Goal: Transaction & Acquisition: Subscribe to service/newsletter

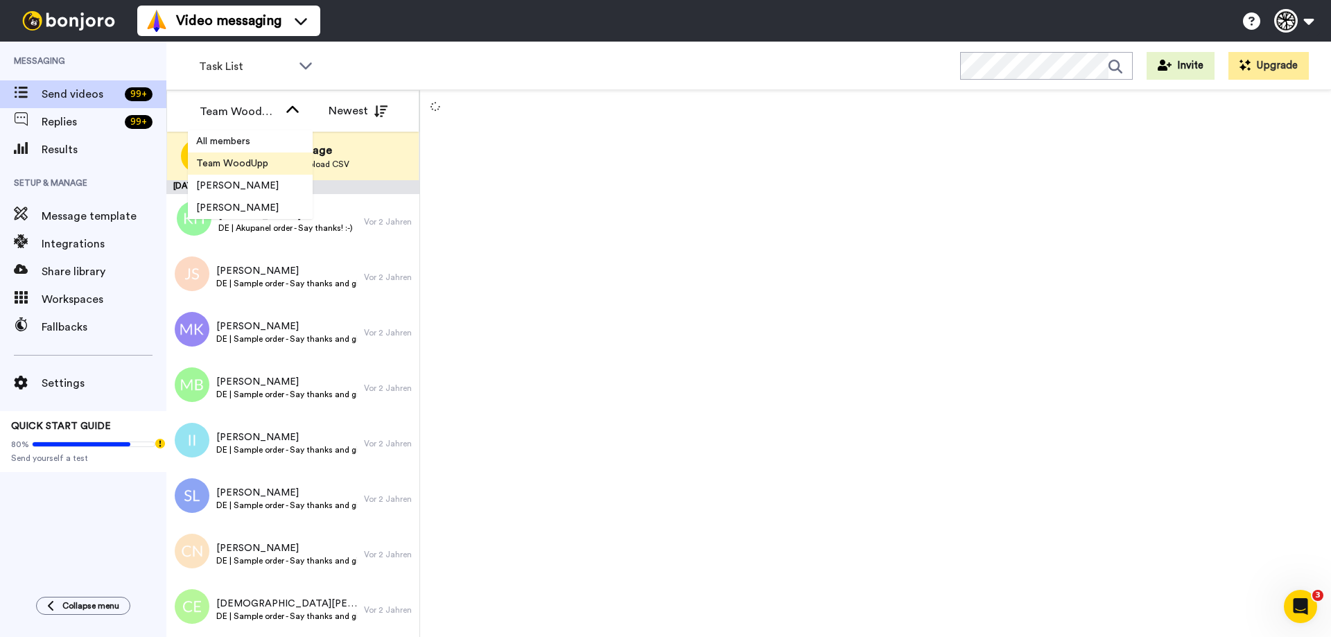
click at [243, 109] on div "Team WoodUpp" at bounding box center [239, 111] width 79 height 17
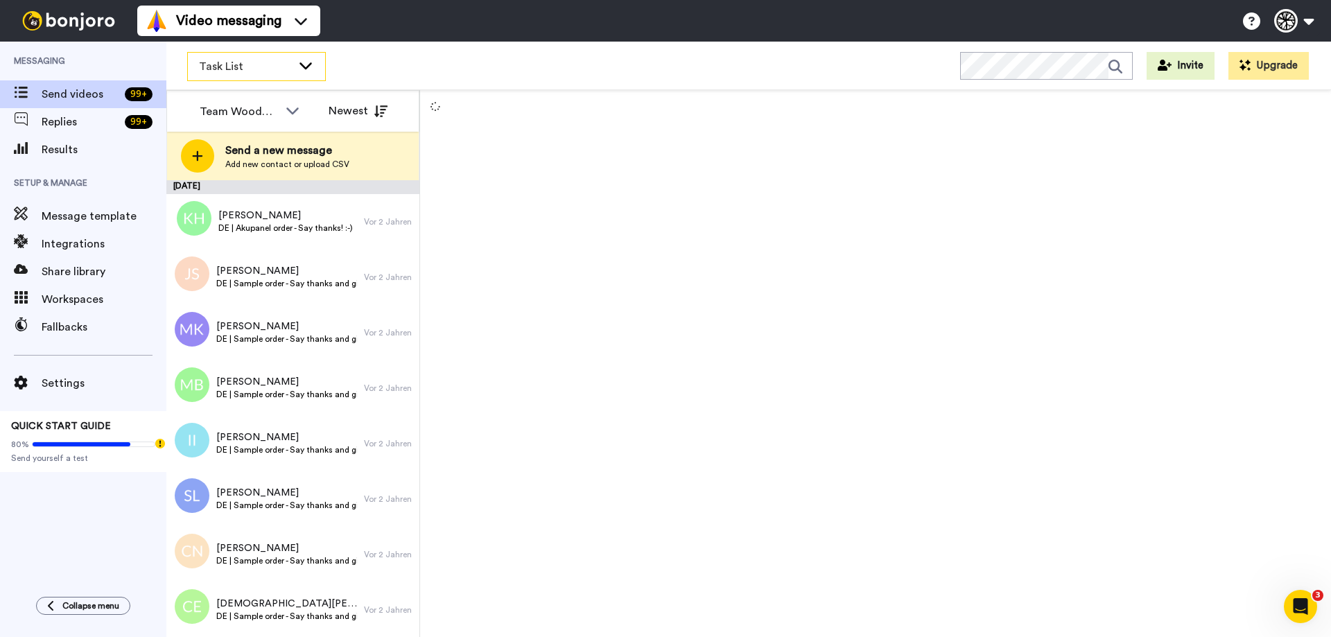
click at [246, 64] on span "Task List" at bounding box center [245, 66] width 93 height 17
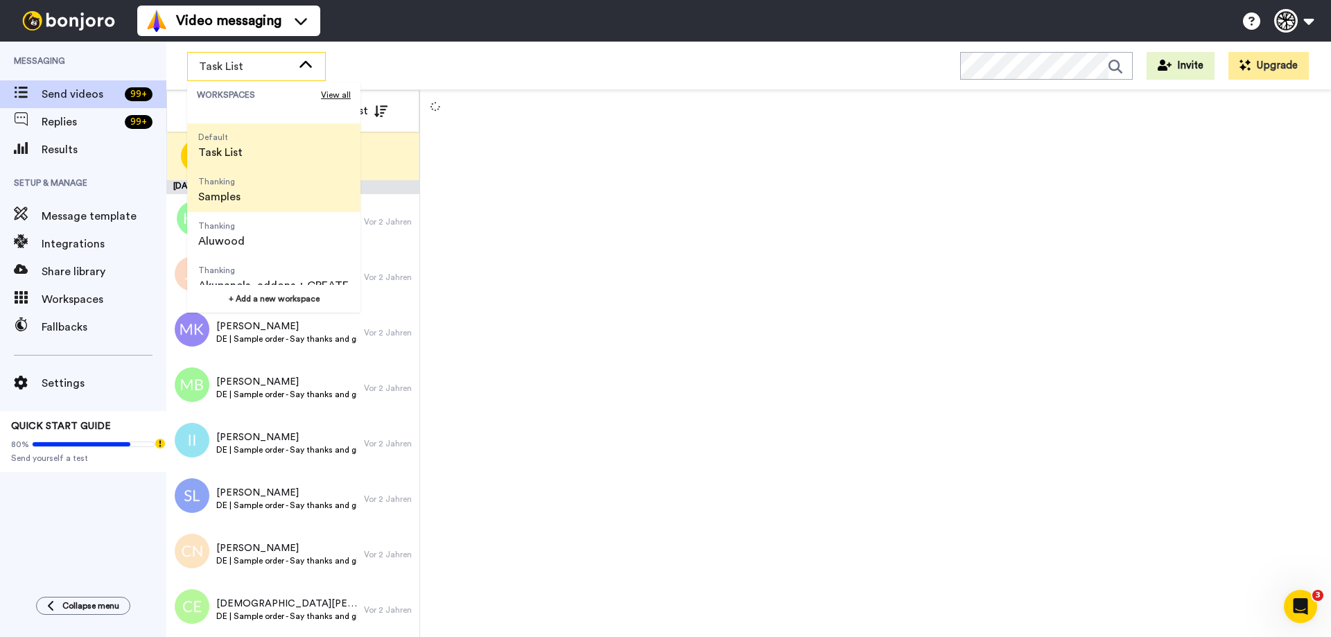
scroll to position [44, 0]
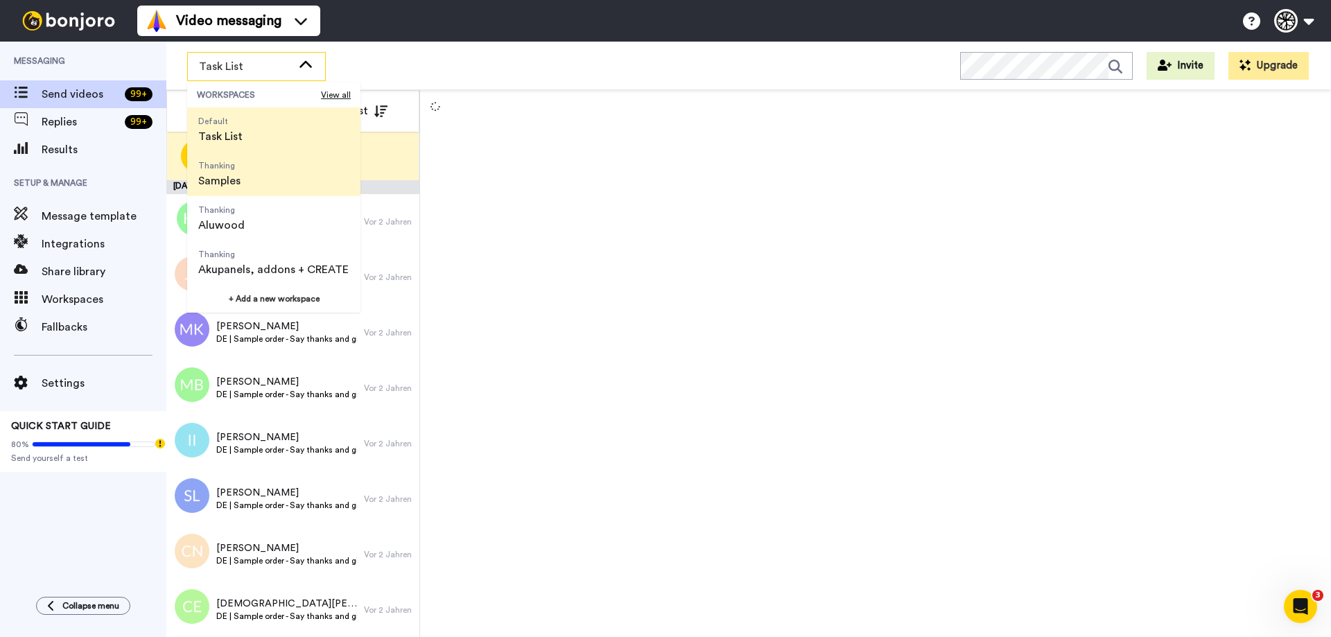
click at [258, 179] on li "Thanking Samples" at bounding box center [273, 174] width 173 height 44
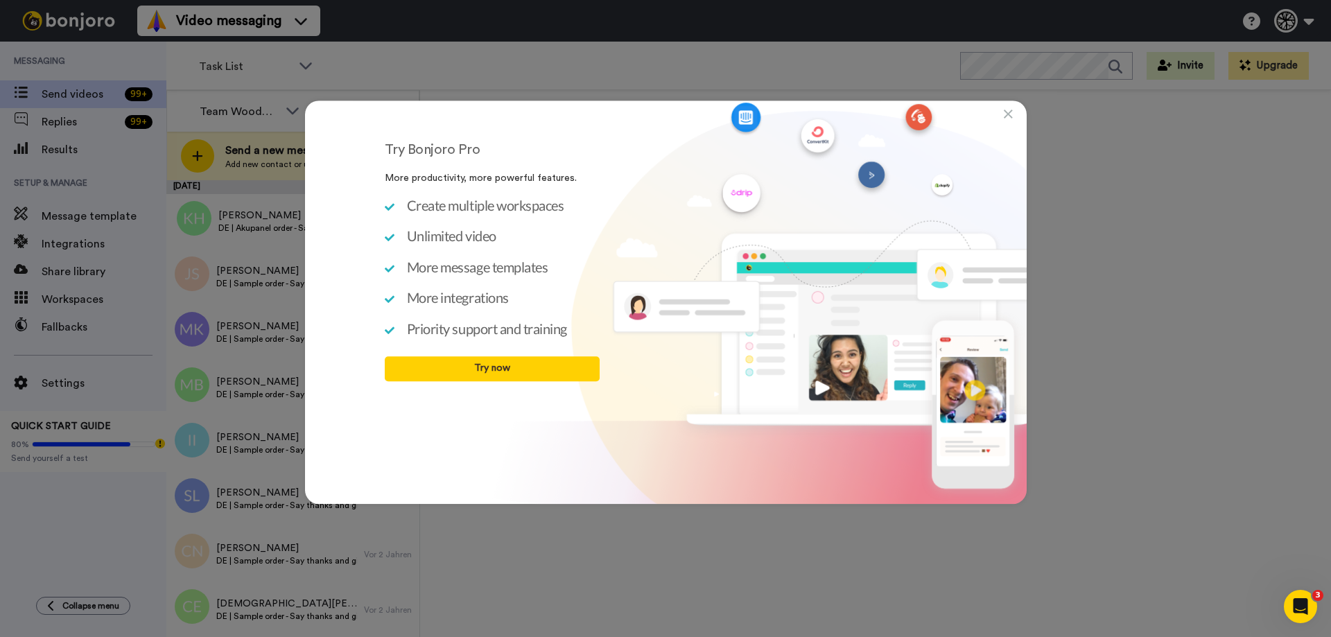
click at [1012, 112] on icon at bounding box center [1008, 114] width 9 height 14
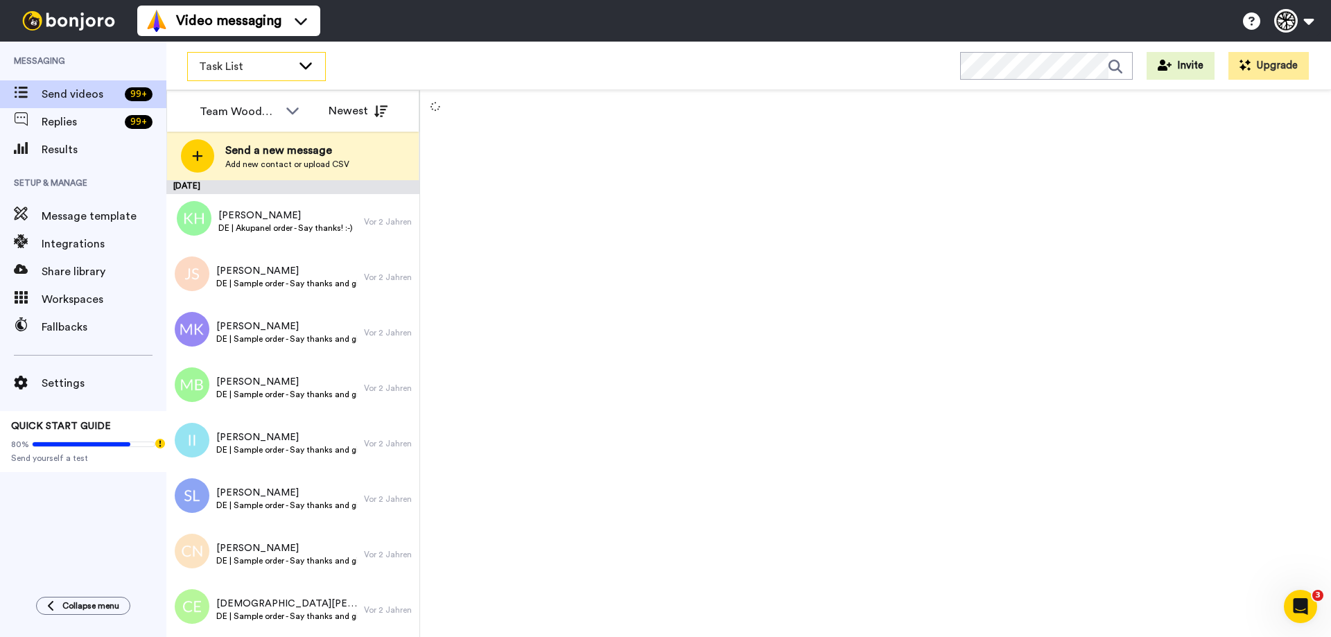
click at [283, 62] on span "Task List" at bounding box center [245, 66] width 93 height 17
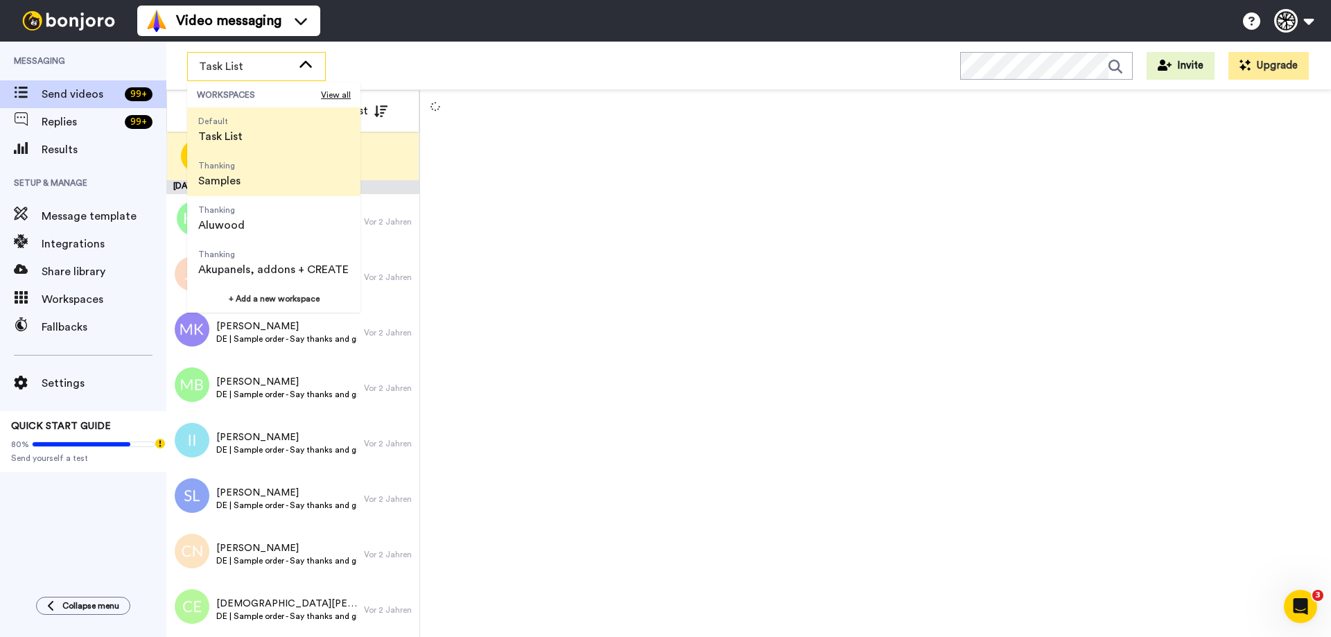
click at [302, 177] on li "Thanking Samples" at bounding box center [273, 174] width 173 height 44
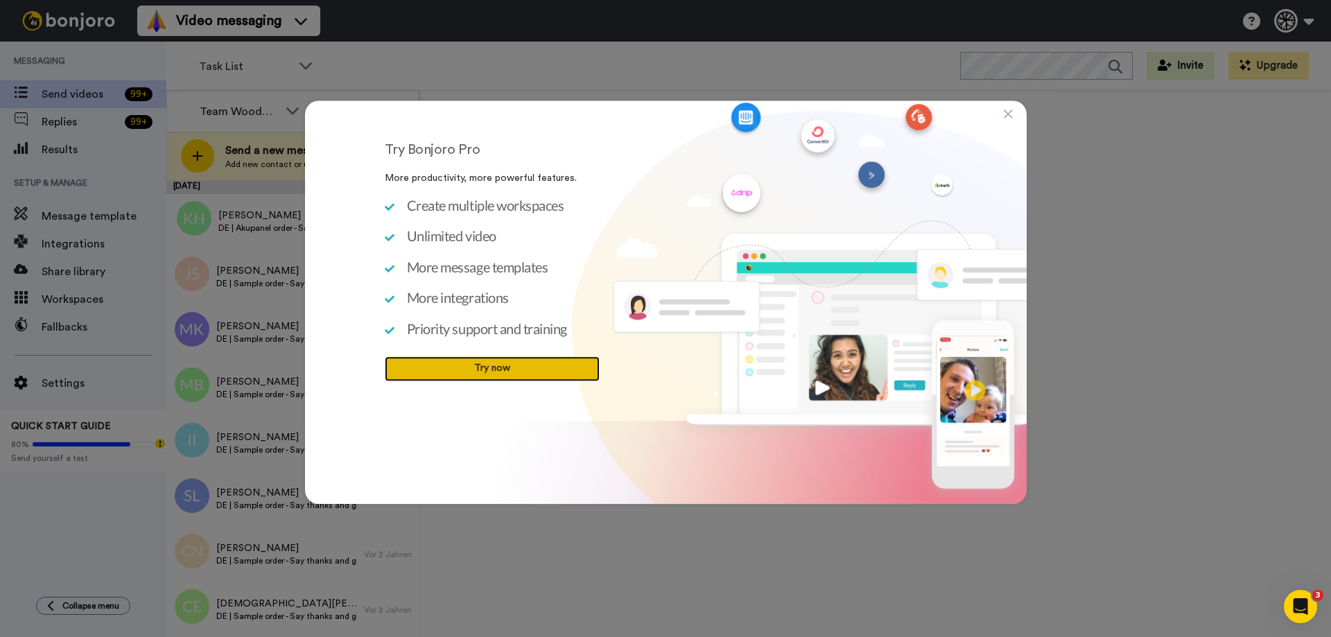
click at [453, 376] on link "Try now" at bounding box center [492, 368] width 215 height 25
click at [1007, 114] on icon at bounding box center [1008, 114] width 9 height 14
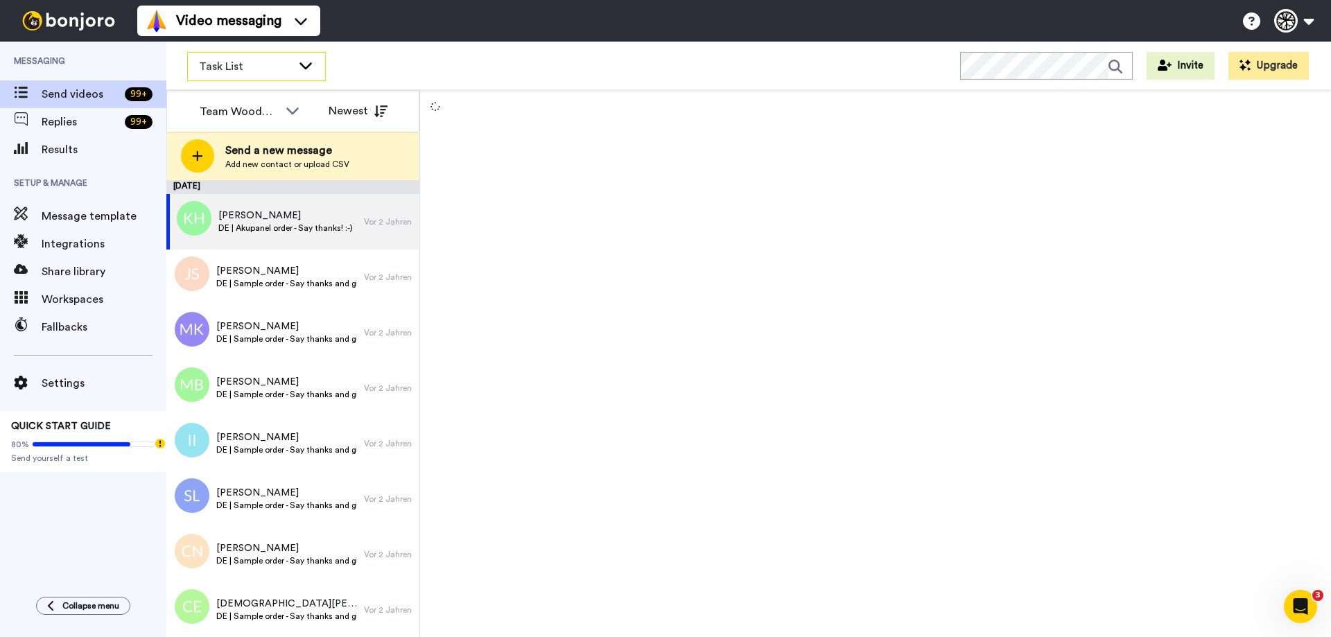
click at [250, 62] on span "Task List" at bounding box center [245, 66] width 93 height 17
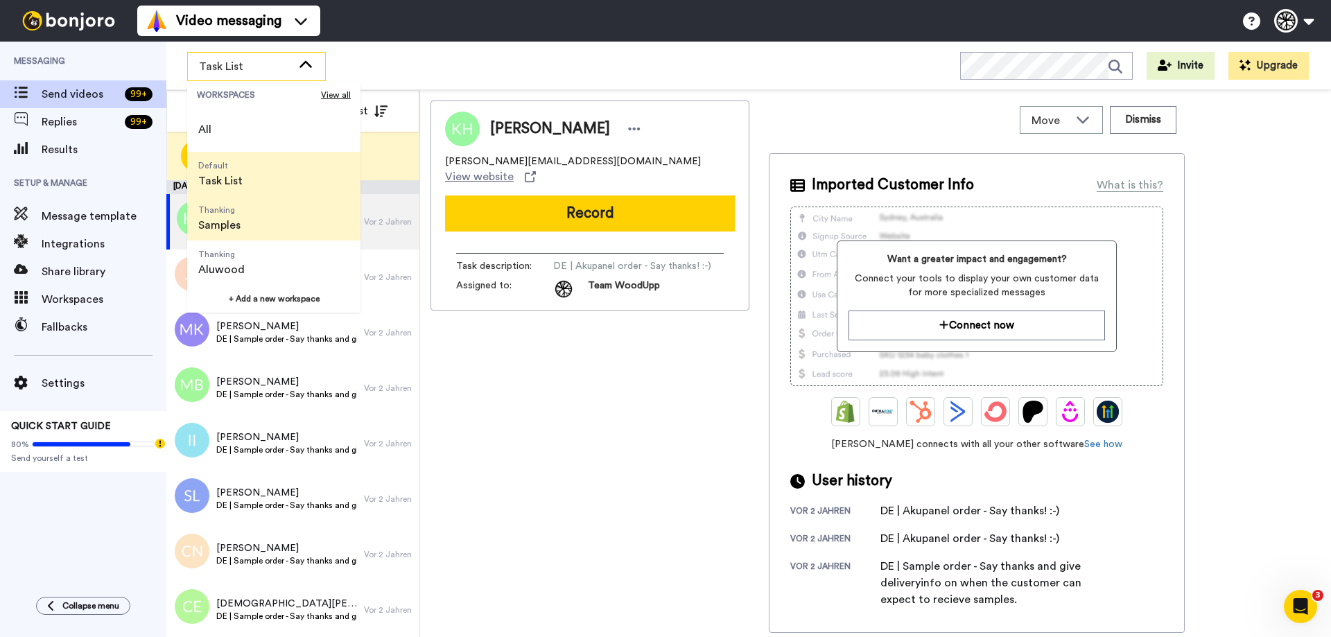
click at [244, 227] on span "Thanking Samples" at bounding box center [219, 218] width 64 height 44
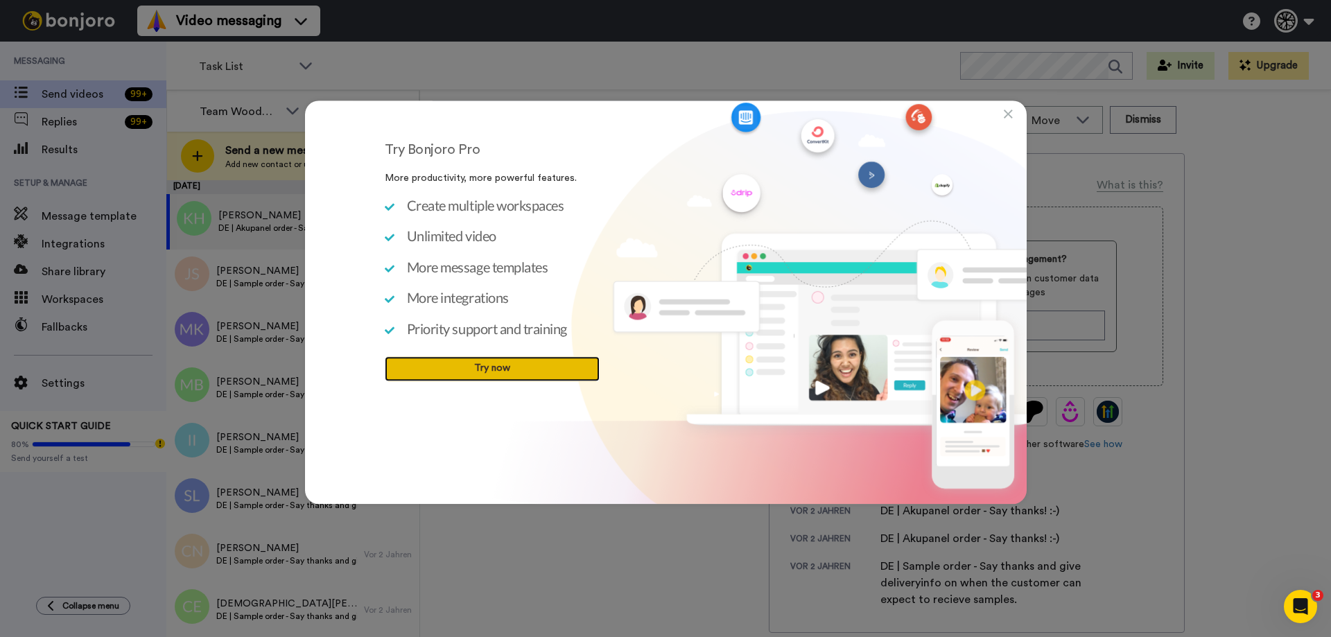
click at [526, 361] on link "Try now" at bounding box center [492, 368] width 215 height 25
